Goal: Communication & Community: Answer question/provide support

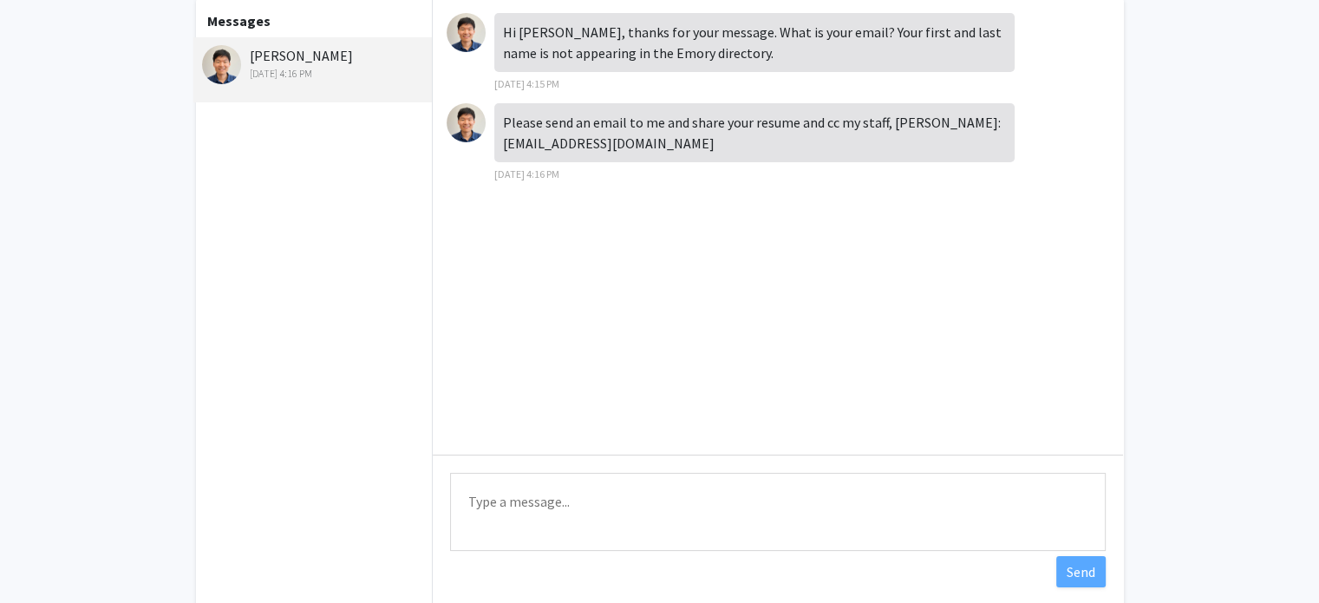
scroll to position [116, 0]
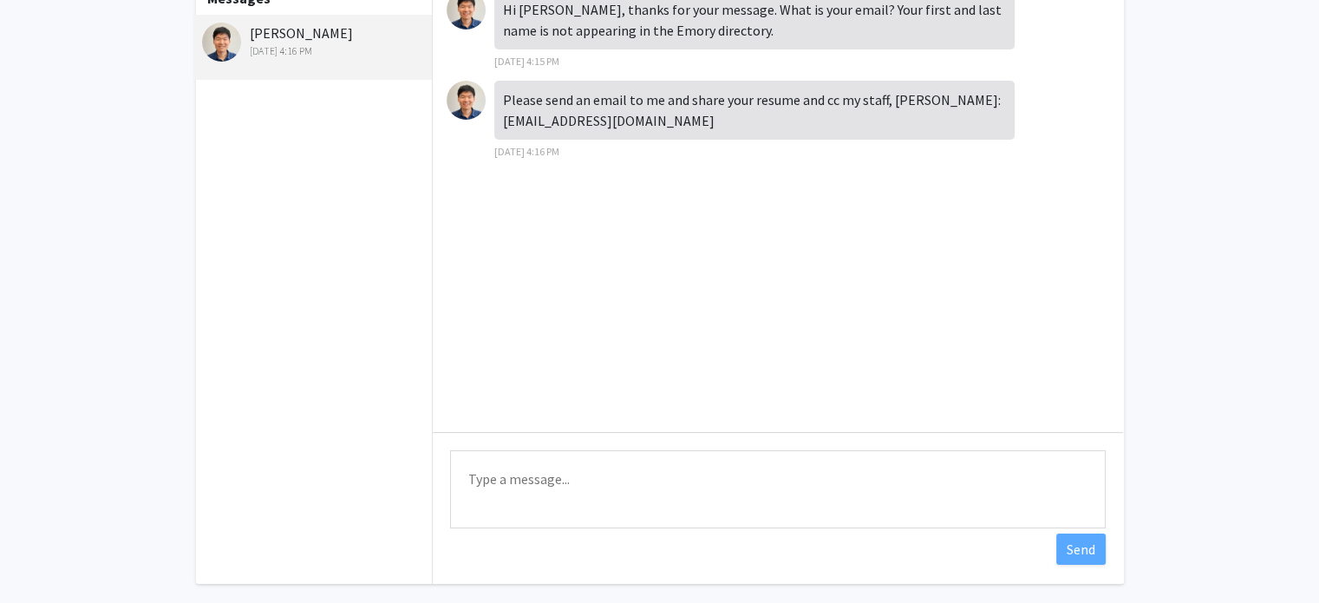
click at [556, 481] on textarea "Type a message" at bounding box center [778, 489] width 656 height 78
type textarea "Hi, my email is [EMAIL_ADDRESS][DOMAIN_NAME]"
click at [1080, 540] on button "Send" at bounding box center [1080, 548] width 49 height 31
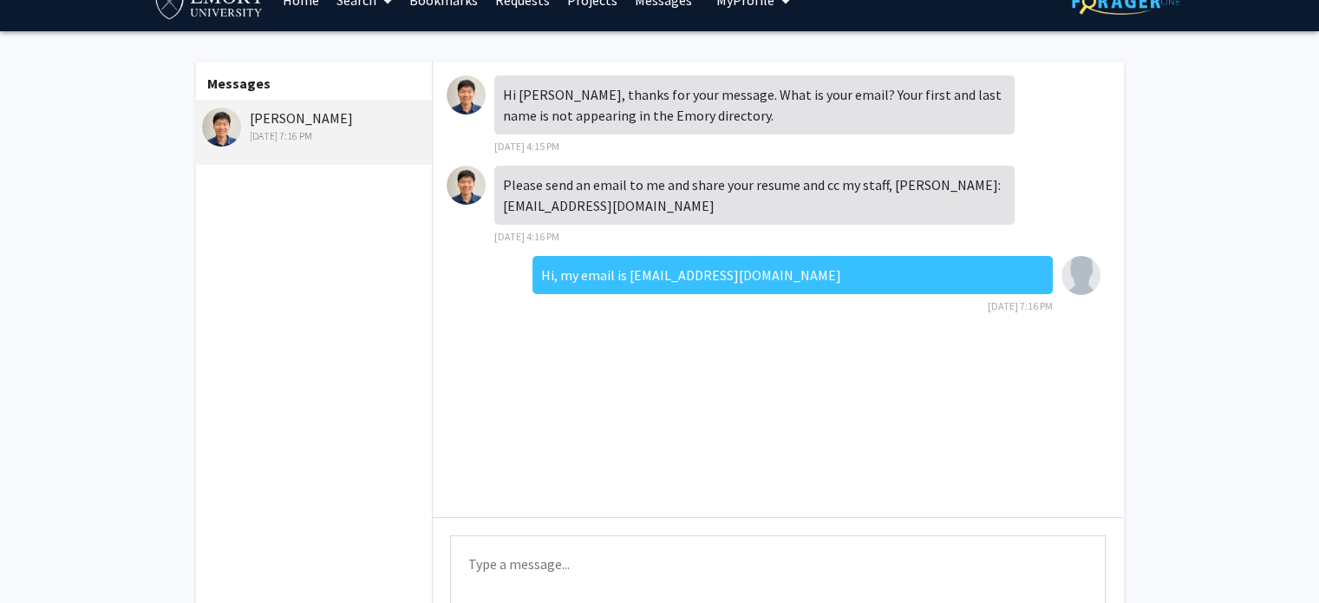
scroll to position [30, 0]
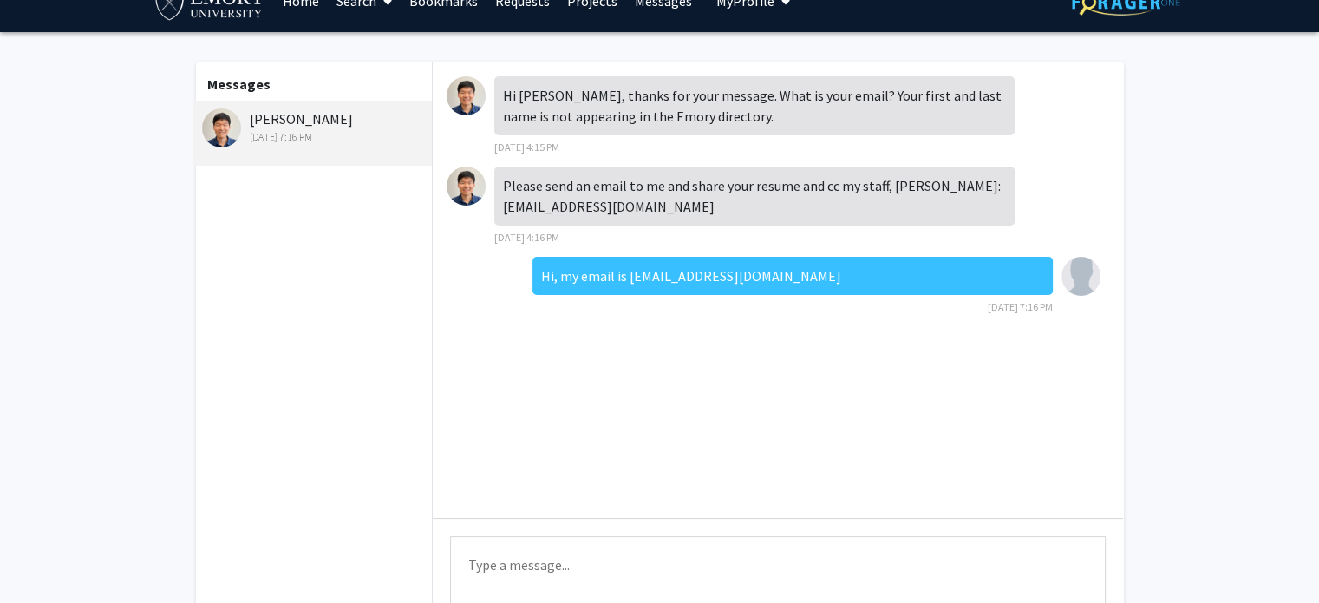
click at [607, 576] on textarea "Type a message" at bounding box center [778, 575] width 656 height 78
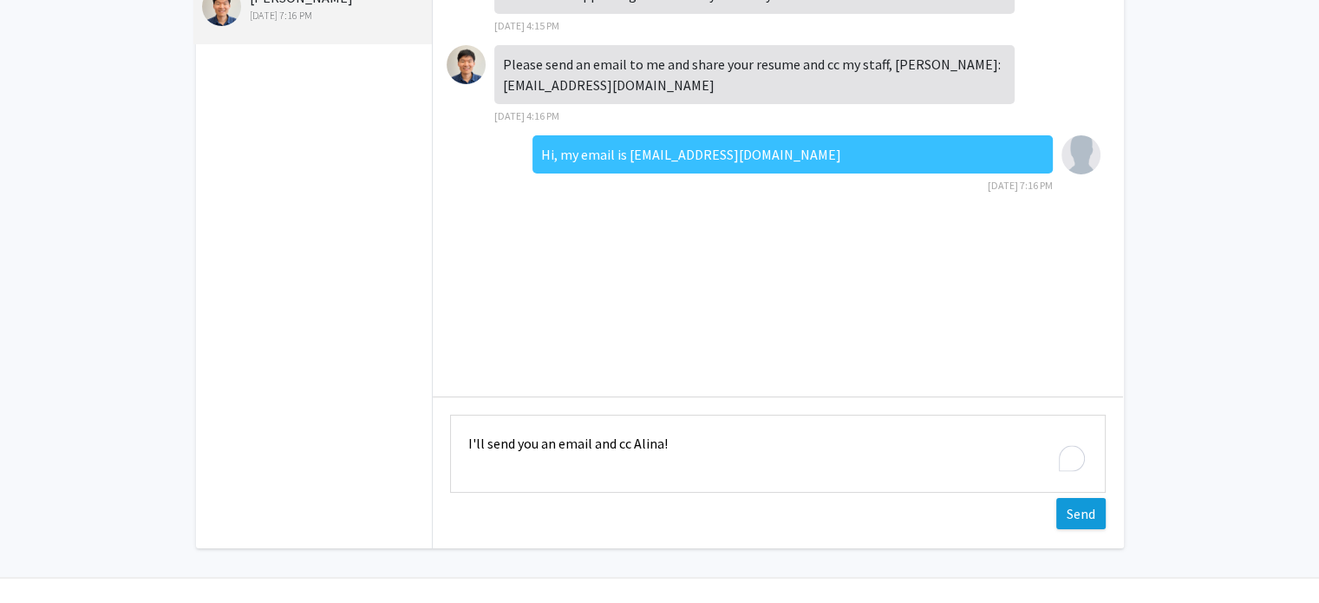
type textarea "I'll send you an email and cc Alina!"
click at [1093, 507] on button "Send" at bounding box center [1080, 513] width 49 height 31
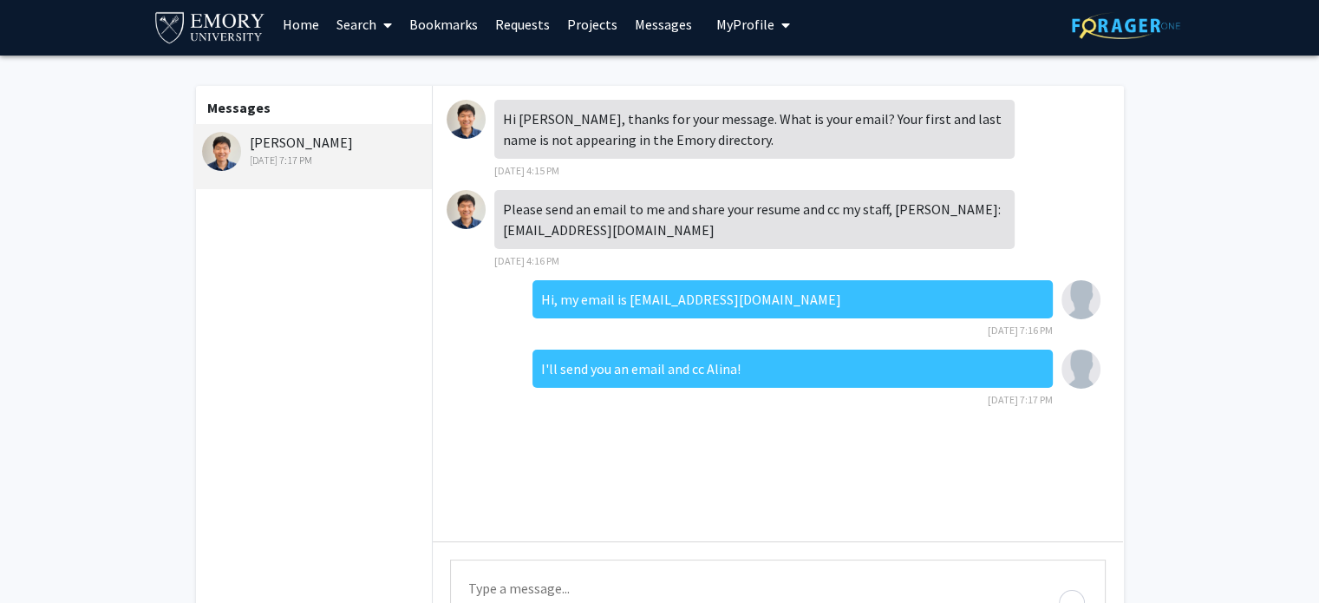
scroll to position [6, 0]
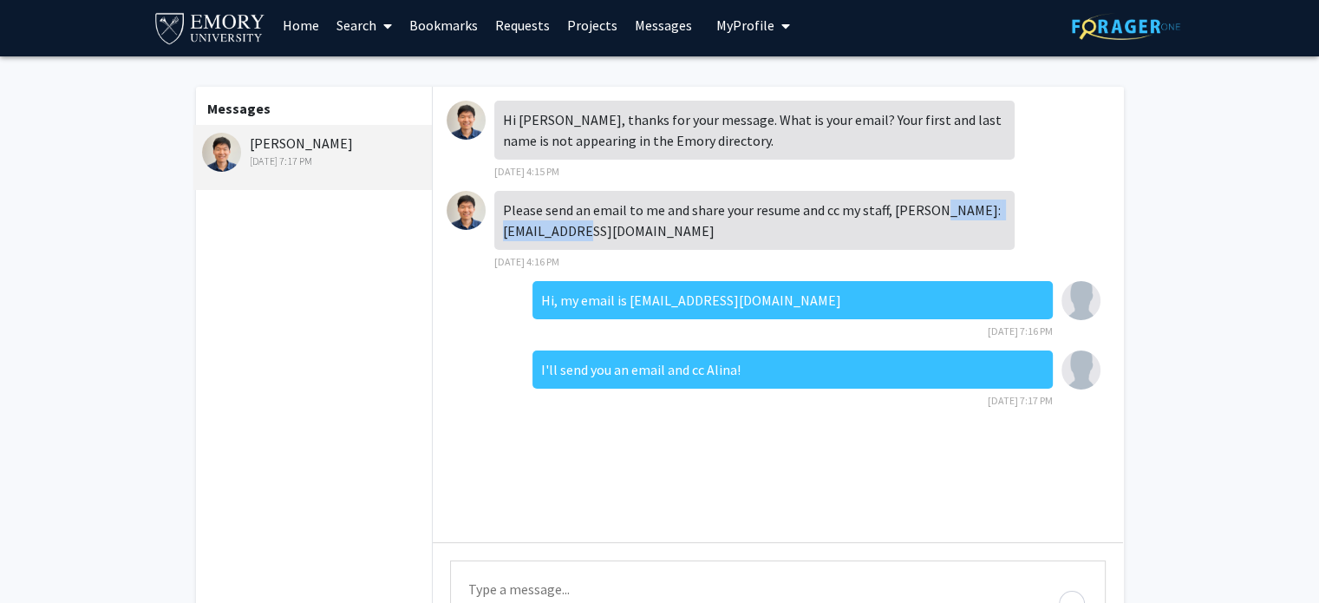
drag, startPoint x: 503, startPoint y: 230, endPoint x: 649, endPoint y: 230, distance: 145.7
click at [649, 230] on div "Please send an email to me and share your resume and cc my staff, [PERSON_NAME]…" at bounding box center [754, 220] width 520 height 59
copy div "[EMAIL_ADDRESS][DOMAIN_NAME]"
